Goal: Task Accomplishment & Management: Manage account settings

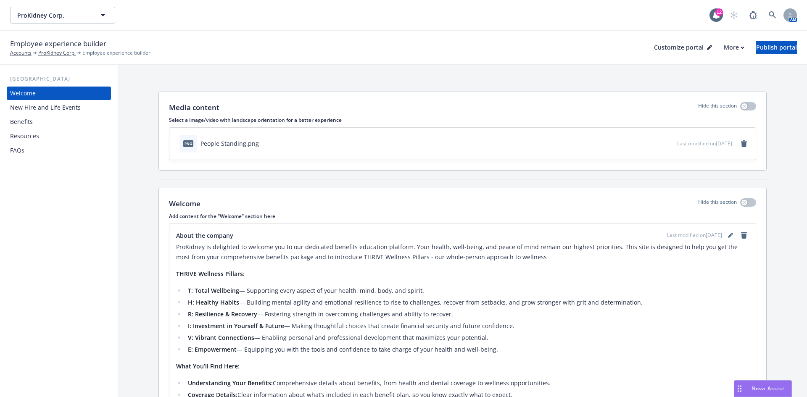
click at [0, 218] on div "[GEOGRAPHIC_DATA] Welcome New Hire and Life Events Benefits Resources FAQs" at bounding box center [59, 231] width 118 height 332
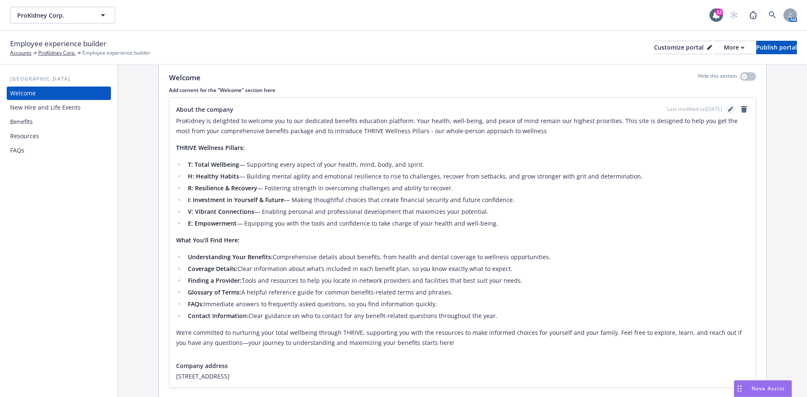
click at [728, 108] on icon "editPencil" at bounding box center [730, 109] width 5 height 5
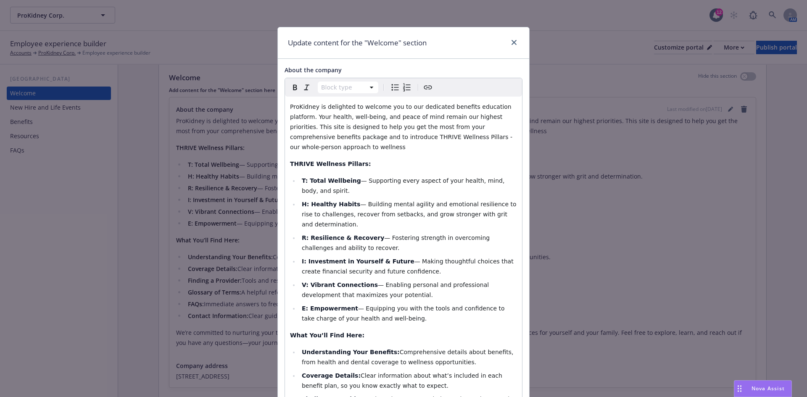
select select
drag, startPoint x: 346, startPoint y: 232, endPoint x: 376, endPoint y: 218, distance: 32.5
click at [376, 233] on li "R: Resilience & Recovery — Fostering strength in overcoming challenges and abil…" at bounding box center [408, 243] width 218 height 20
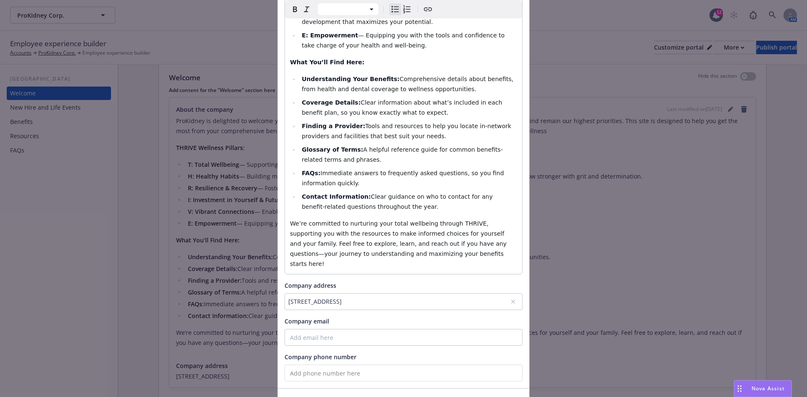
scroll to position [309, 0]
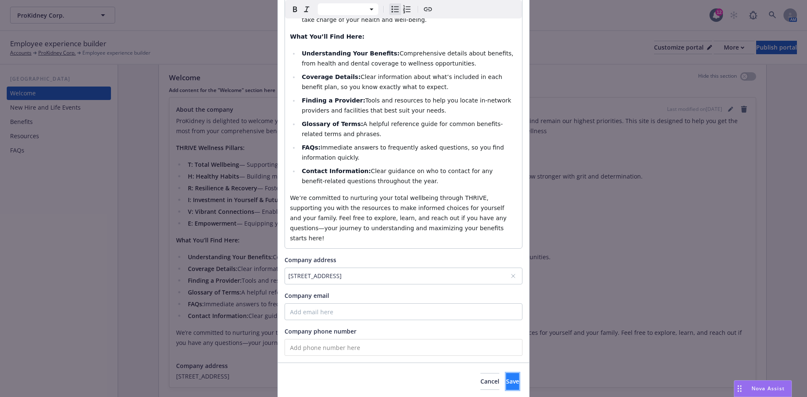
click at [506, 373] on button "Save" at bounding box center [512, 381] width 13 height 17
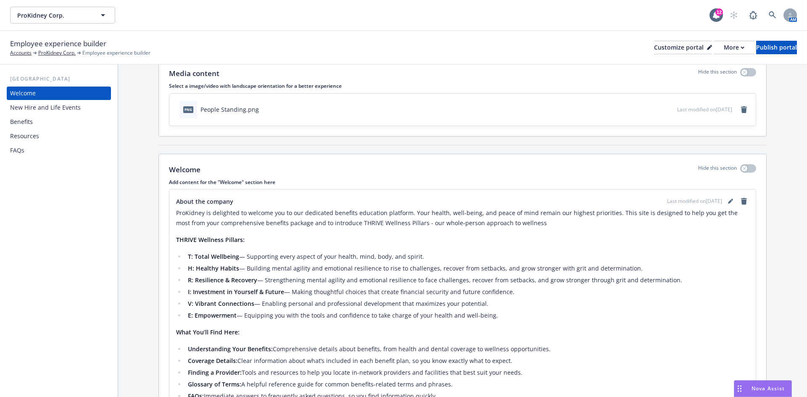
scroll to position [32, 0]
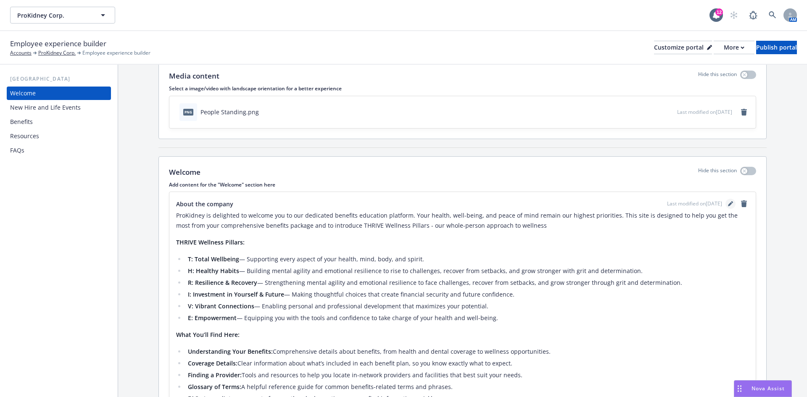
click at [728, 201] on icon "editPencil" at bounding box center [730, 203] width 5 height 5
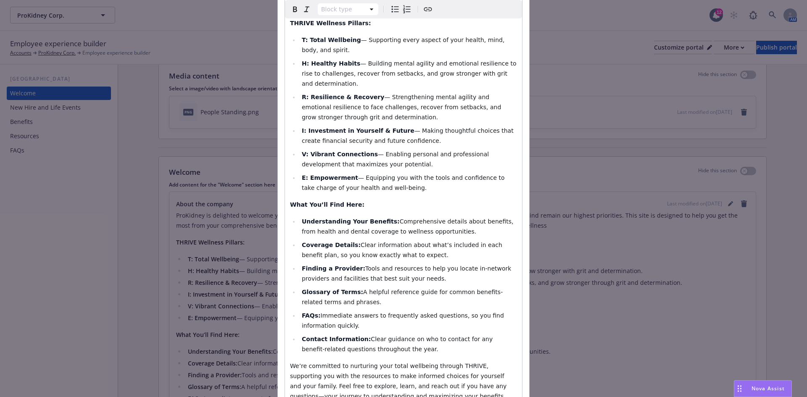
scroll to position [57, 0]
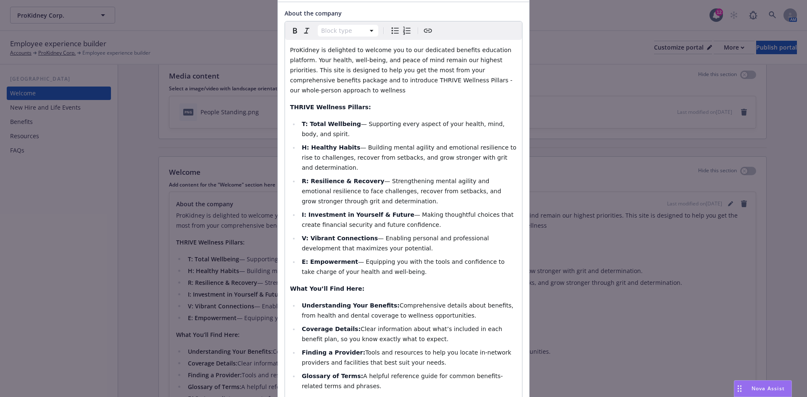
select select
drag, startPoint x: 312, startPoint y: 124, endPoint x: 358, endPoint y: 113, distance: 47.6
click at [358, 121] on span "— Supporting every aspect of your health, mind, body, and spirit." at bounding box center [404, 129] width 205 height 17
drag, startPoint x: 514, startPoint y: 147, endPoint x: 356, endPoint y: 132, distance: 157.8
click at [356, 142] on li "H: Healthy Habits — Building mental agility and emotional resilience to rise to…" at bounding box center [408, 157] width 218 height 30
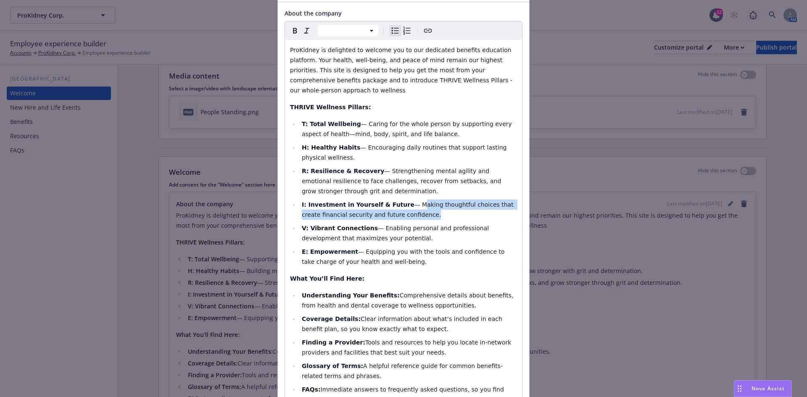
drag, startPoint x: 399, startPoint y: 205, endPoint x: 402, endPoint y: 193, distance: 12.4
click at [402, 201] on span "— Making thoughtful choices that create financial security and future confidenc…" at bounding box center [408, 209] width 213 height 17
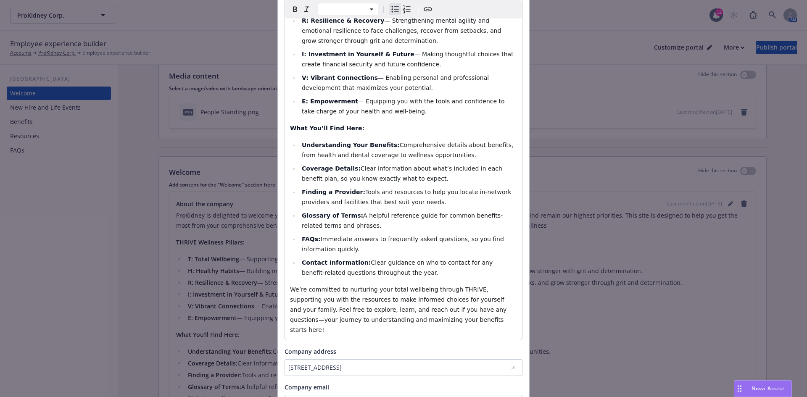
scroll to position [309, 0]
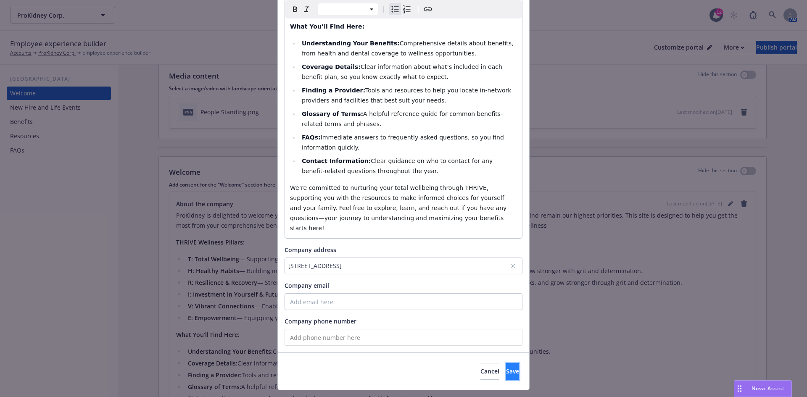
click at [506, 363] on button "Save" at bounding box center [512, 371] width 13 height 17
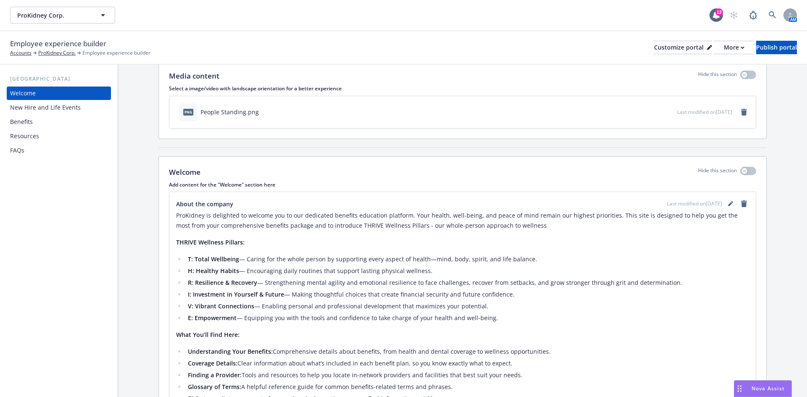
click at [31, 225] on div "[GEOGRAPHIC_DATA] Welcome New Hire and Life Events Benefits Resources FAQs" at bounding box center [59, 231] width 118 height 332
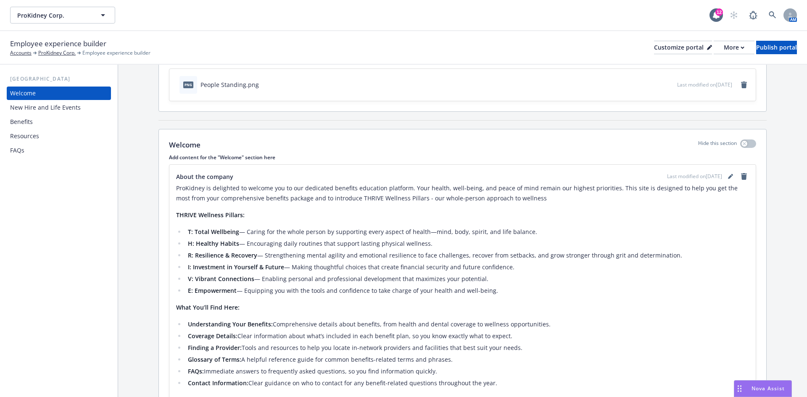
scroll to position [74, 0]
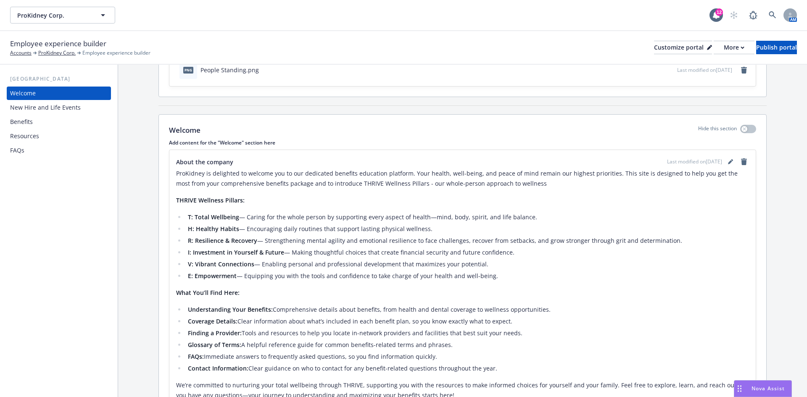
click at [11, 191] on div "[GEOGRAPHIC_DATA] Welcome New Hire and Life Events Benefits Resources FAQs" at bounding box center [59, 231] width 118 height 332
click at [35, 135] on div "Resources" at bounding box center [24, 135] width 29 height 13
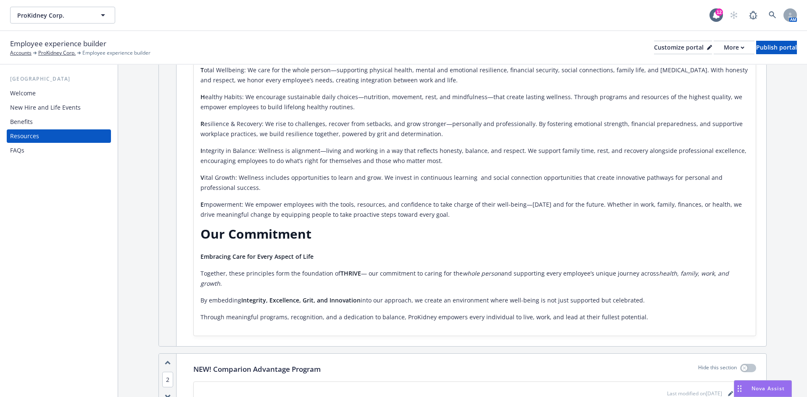
scroll to position [126, 0]
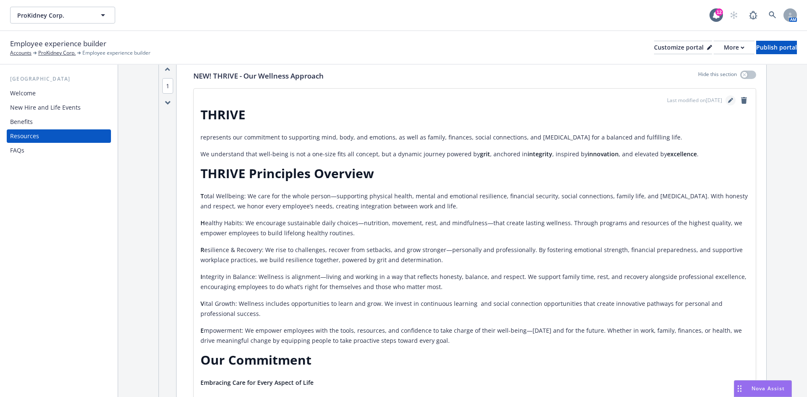
click at [728, 99] on icon "editPencil" at bounding box center [730, 100] width 5 height 5
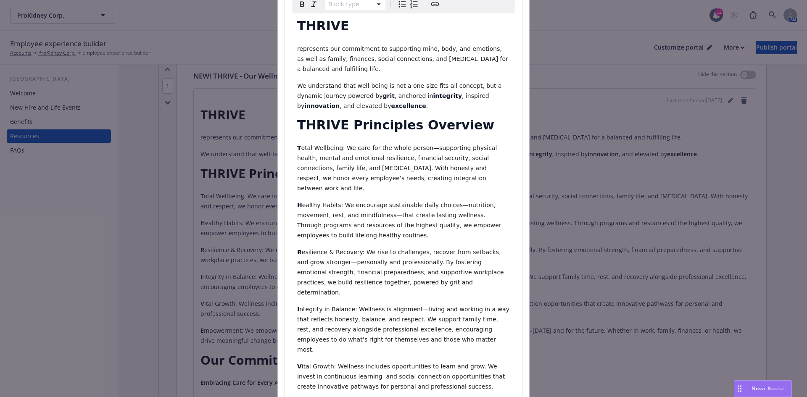
scroll to position [210, 0]
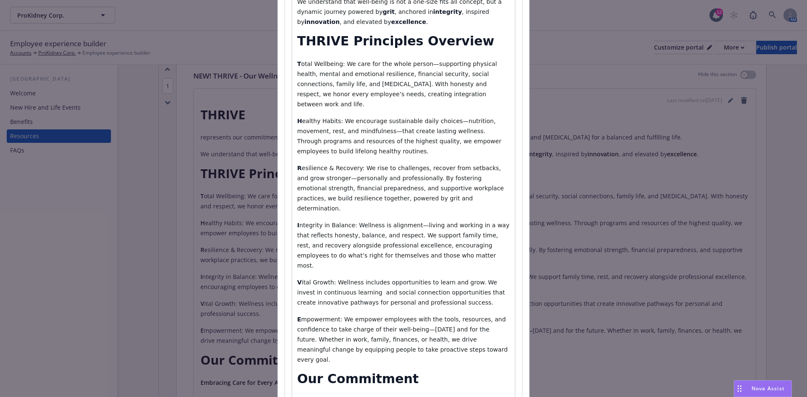
select select "paragraph"
click at [316, 67] on span "otal Wellbeing: We care for the whole person—supporting physical health, mental…" at bounding box center [398, 84] width 202 height 47
drag, startPoint x: 342, startPoint y: 206, endPoint x: 296, endPoint y: 205, distance: 46.2
click at [297, 222] on span "ntegrity in Balance: Wellness is alignment—living and working in a way that ref…" at bounding box center [404, 245] width 214 height 47
drag, startPoint x: 316, startPoint y: 205, endPoint x: 297, endPoint y: 202, distance: 19.5
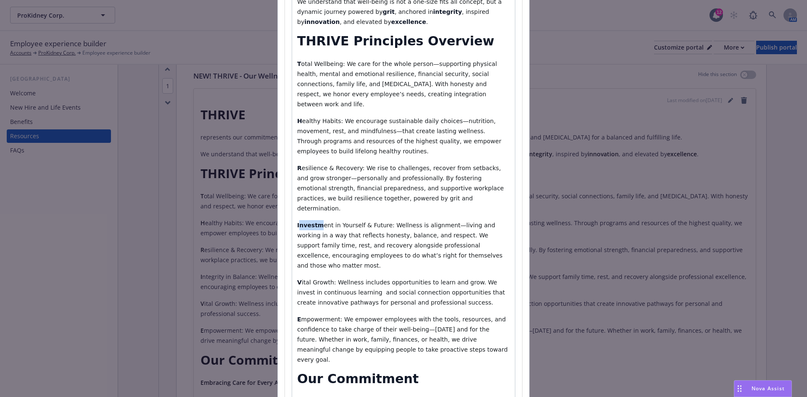
click at [297, 220] on p "Investm ent in Yourself & Future: Wellness is alignment—living and working in a…" at bounding box center [403, 245] width 213 height 50
drag, startPoint x: 326, startPoint y: 252, endPoint x: 298, endPoint y: 253, distance: 27.8
click at [298, 279] on span "ital Growth: Wellness includes opportunities to learn and grow. We invest in co…" at bounding box center [402, 292] width 210 height 27
drag, startPoint x: 384, startPoint y: 95, endPoint x: 390, endPoint y: 97, distance: 6.4
click at [384, 95] on span "otal Wellbeing: We care for the whole person—supporting physical health, mental…" at bounding box center [398, 84] width 202 height 47
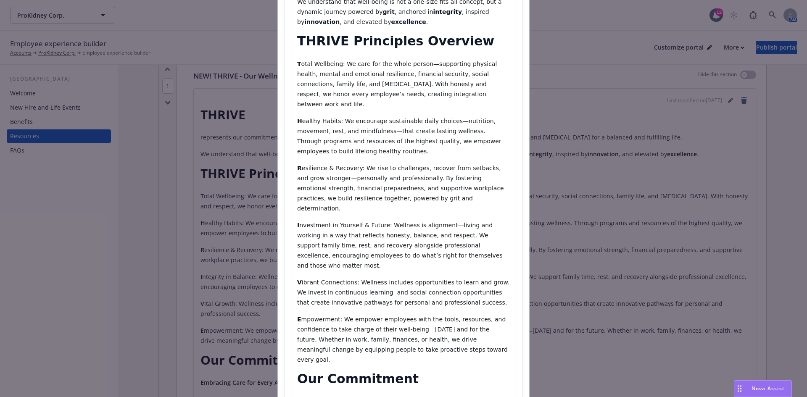
drag, startPoint x: 424, startPoint y: 94, endPoint x: 338, endPoint y: 62, distance: 91.7
click at [338, 62] on p "T otal Wellbeing: We care for the whole person—supporting physical health, ment…" at bounding box center [403, 84] width 213 height 50
click at [332, 141] on span "ealthy Habits: We encourage sustainable daily choices—nutrition, movement, rest…" at bounding box center [400, 136] width 206 height 37
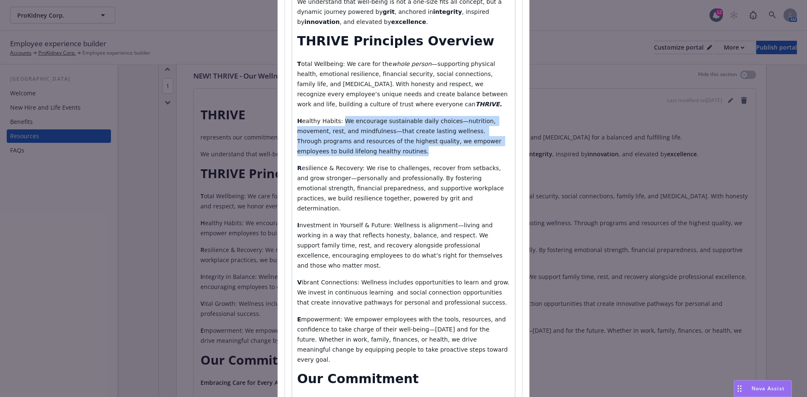
drag, startPoint x: 323, startPoint y: 152, endPoint x: 336, endPoint y: 121, distance: 33.9
click at [336, 121] on p "H ealthy Habits: We encourage sustainable daily choices—nutrition, movement, re…" at bounding box center [403, 136] width 213 height 40
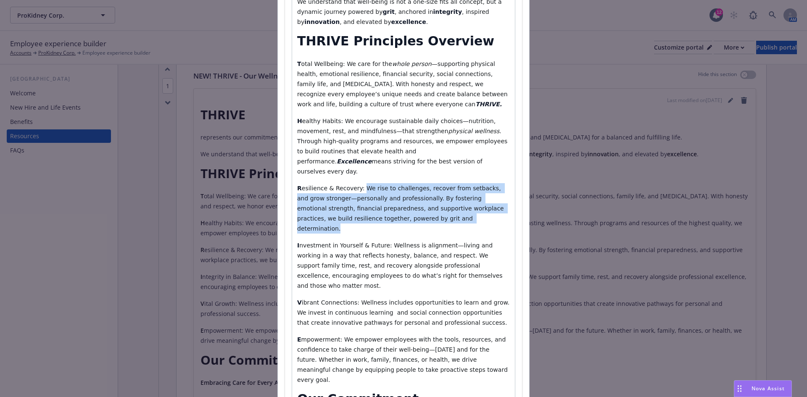
drag, startPoint x: 380, startPoint y: 206, endPoint x: 356, endPoint y: 180, distance: 36.0
click at [356, 183] on p "R esilience & Recovery: We rise to challenges, recover from setbacks, and grow …" at bounding box center [403, 208] width 213 height 50
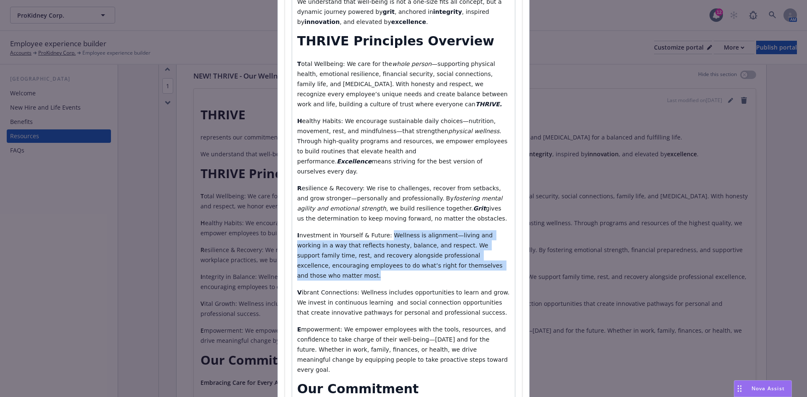
drag, startPoint x: 425, startPoint y: 254, endPoint x: 383, endPoint y: 227, distance: 49.7
click at [380, 230] on p "I nvestment in Yourself & Future: Wellness is alignment—living and working in a…" at bounding box center [403, 255] width 213 height 50
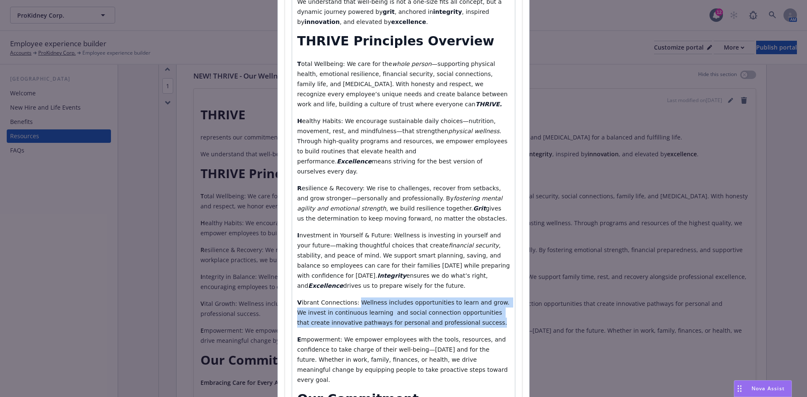
drag, startPoint x: 455, startPoint y: 314, endPoint x: 352, endPoint y: 294, distance: 104.8
click at [352, 298] on p "V ibrant Connections: Wellness includes opportunities to learn and grow. We inv…" at bounding box center [403, 313] width 213 height 30
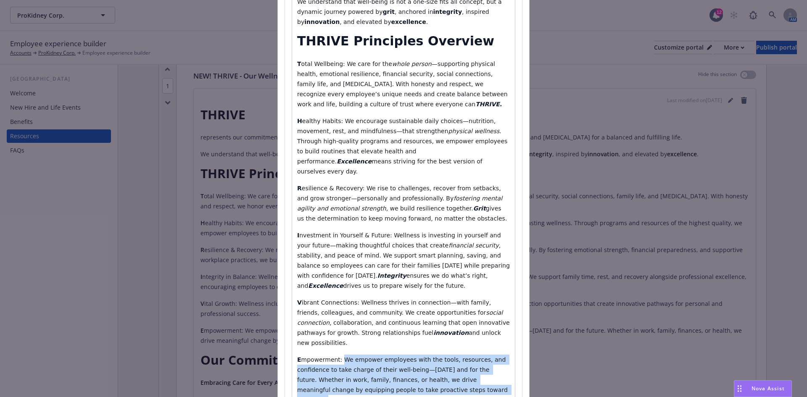
drag, startPoint x: 400, startPoint y: 371, endPoint x: 337, endPoint y: 341, distance: 69.7
click at [337, 355] on p "E mpowerment: We empower employees with the tools, resources, and confidence to…" at bounding box center [403, 380] width 213 height 50
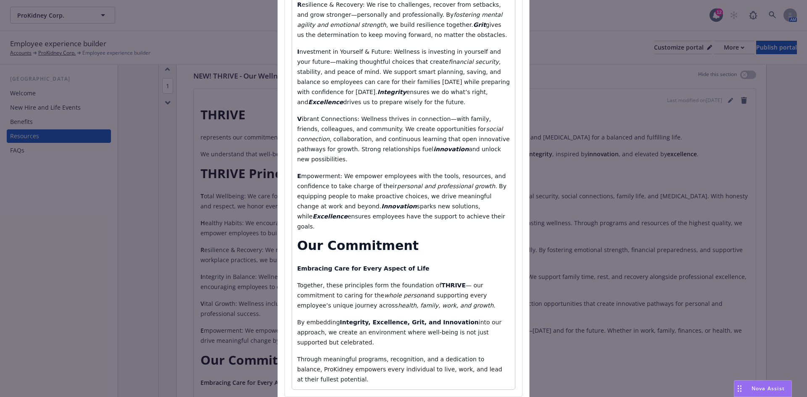
scroll to position [420, 0]
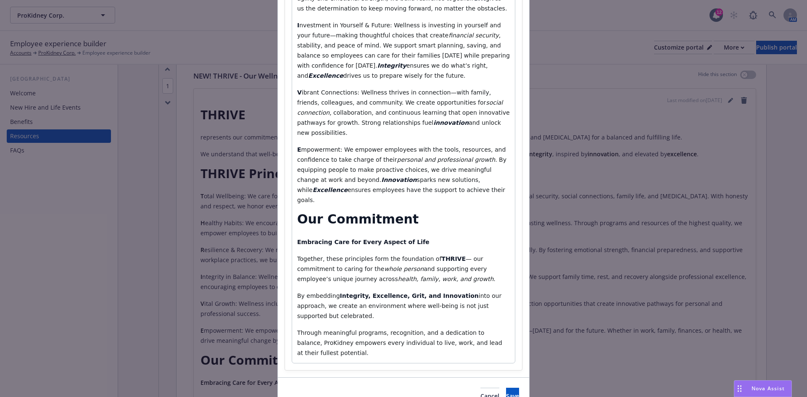
drag, startPoint x: 339, startPoint y: 311, endPoint x: 329, endPoint y: 311, distance: 9.7
click at [339, 328] on p "Through meaningful programs, recognition, and a dedication to balance, ProKidne…" at bounding box center [403, 343] width 213 height 30
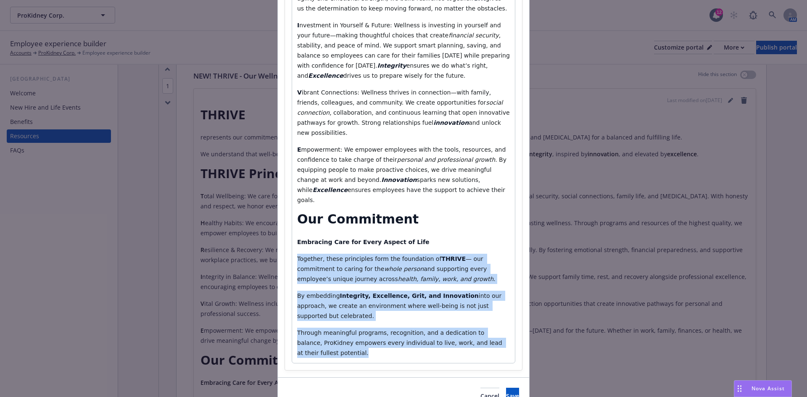
drag, startPoint x: 324, startPoint y: 311, endPoint x: 292, endPoint y: 232, distance: 85.6
click at [292, 232] on div "THRIVE represents our commitment to supporting mind, body, and emotions, as wel…" at bounding box center [403, 41] width 223 height 644
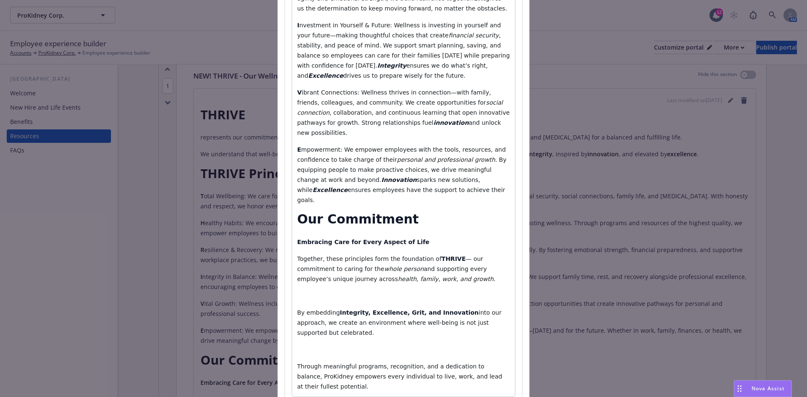
click at [345, 273] on div "THRIVE represents our commitment to supporting mind, body, and emotions, as wel…" at bounding box center [403, 57] width 223 height 677
click at [340, 291] on p "editable markdown" at bounding box center [403, 296] width 213 height 10
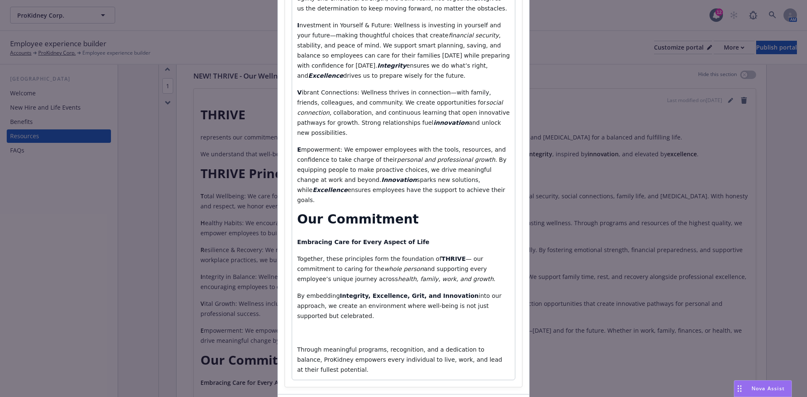
click at [322, 328] on p "editable markdown" at bounding box center [403, 333] width 213 height 10
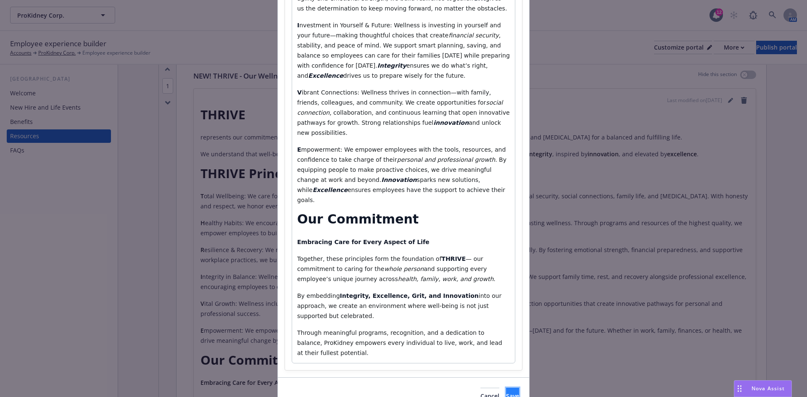
click at [506, 388] on button "Save" at bounding box center [512, 396] width 13 height 17
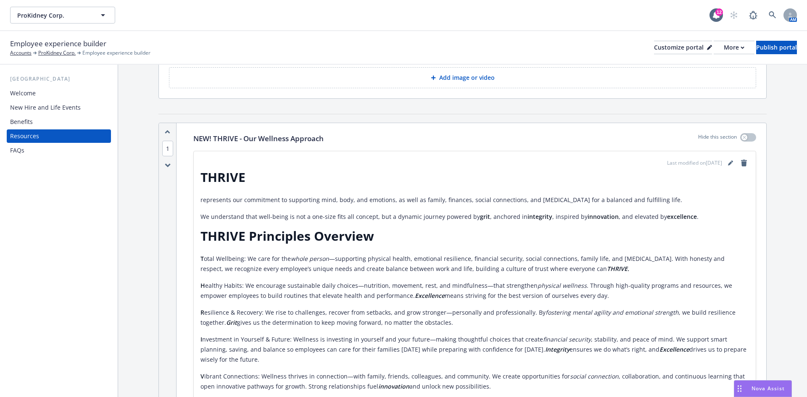
scroll to position [0, 0]
